Goal: Information Seeking & Learning: Learn about a topic

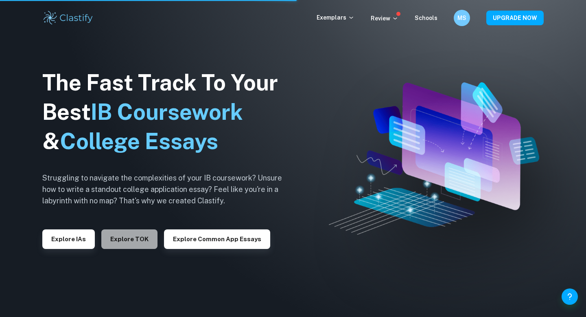
click at [133, 244] on button "Explore TOK" at bounding box center [129, 239] width 56 height 20
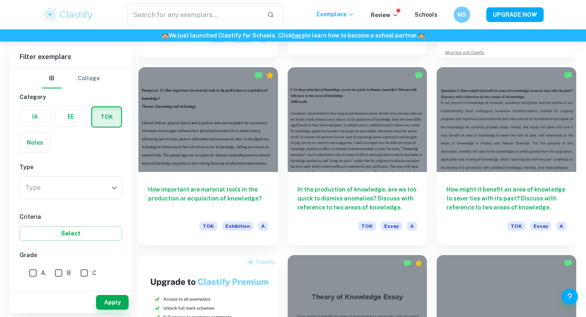
scroll to position [375, 0]
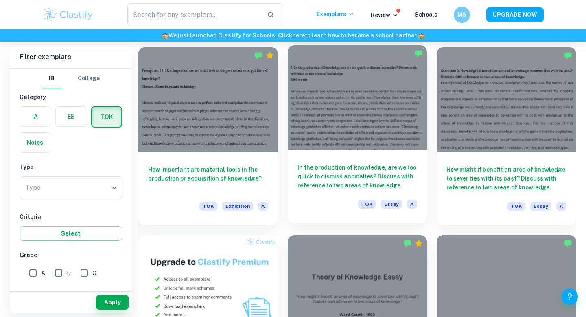
click at [302, 129] on div at bounding box center [358, 97] width 140 height 105
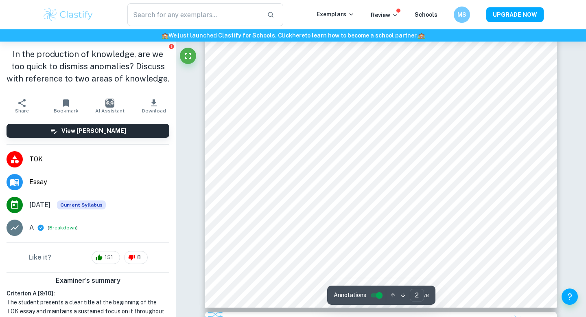
scroll to position [715, 0]
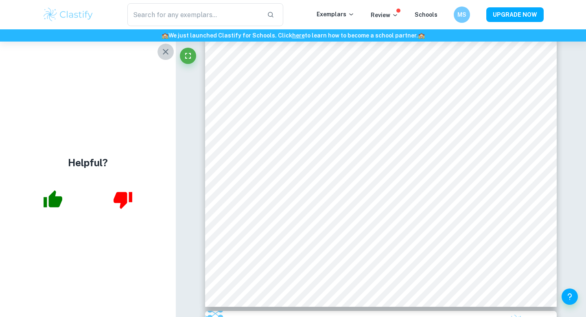
click at [165, 51] on icon "button" at bounding box center [166, 52] width 6 height 6
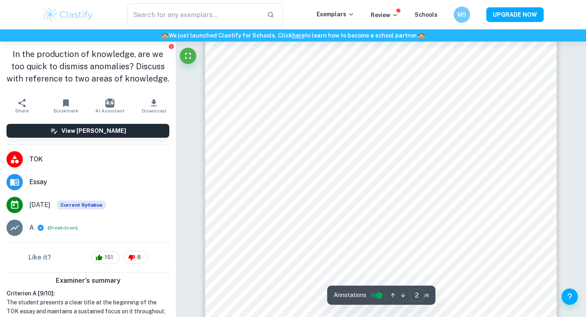
scroll to position [660, 0]
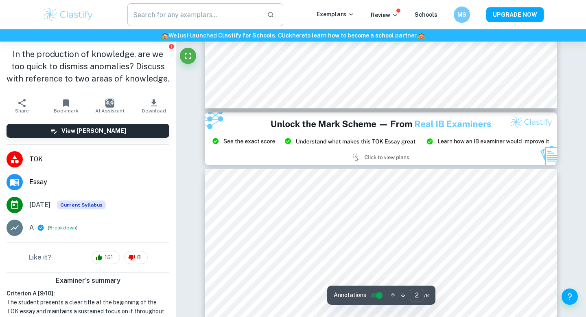
type input "3"
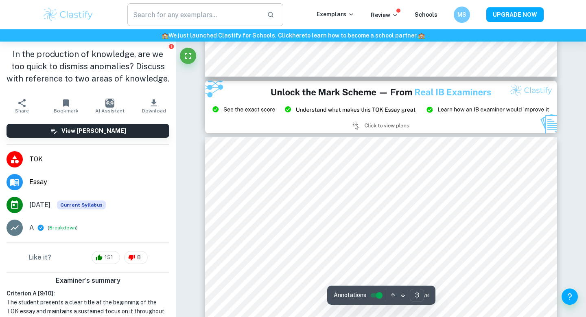
scroll to position [1041, 0]
